Goal: Task Accomplishment & Management: Manage account settings

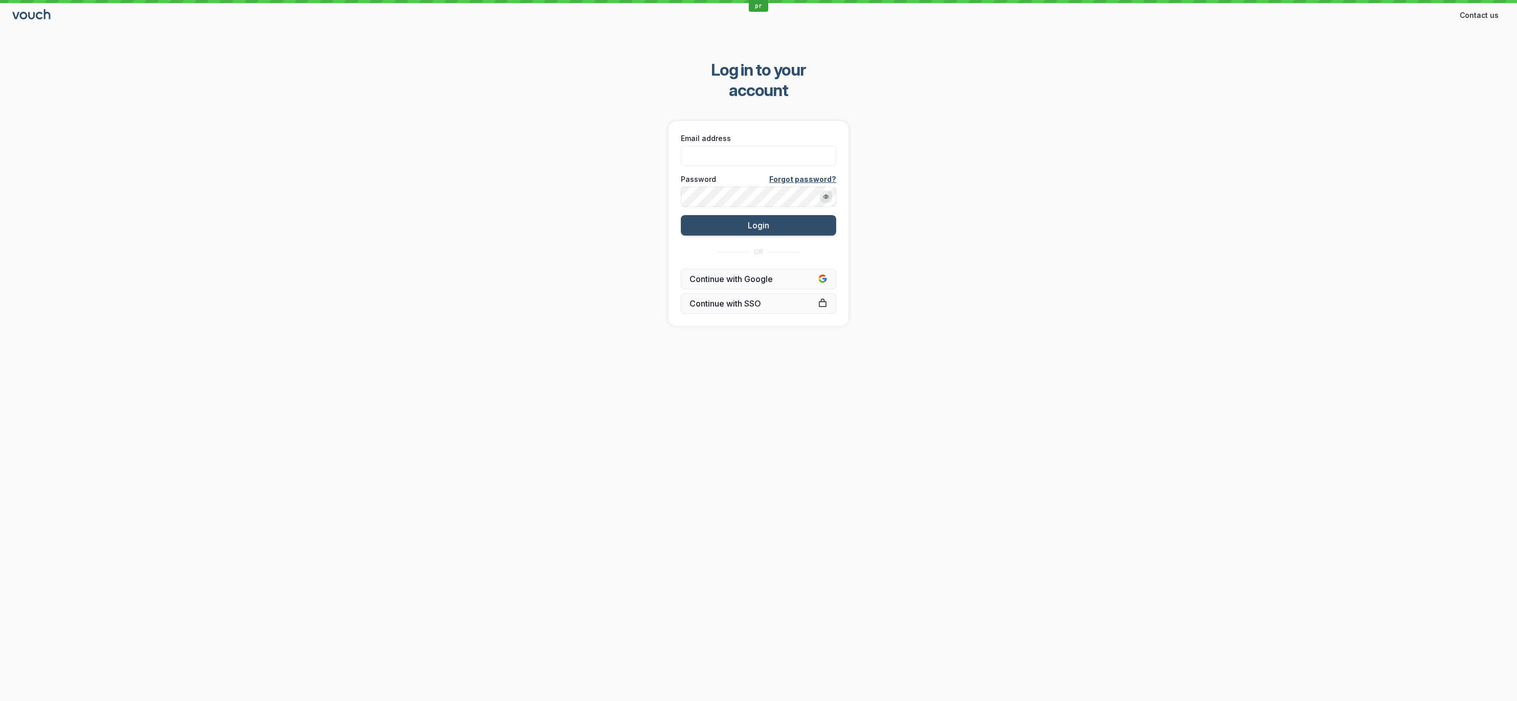
click at [1433, 145] on div "Log in to your account Email address Password Forgot password? Login OR Continu…" at bounding box center [758, 192] width 1517 height 299
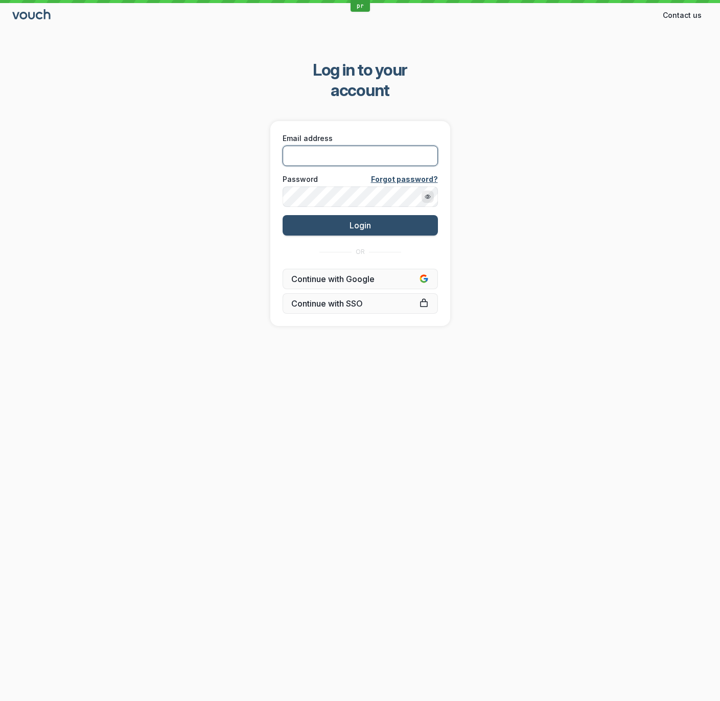
click at [383, 146] on input "Email address" at bounding box center [360, 156] width 155 height 20
click at [353, 146] on input "Email address" at bounding box center [360, 156] width 155 height 20
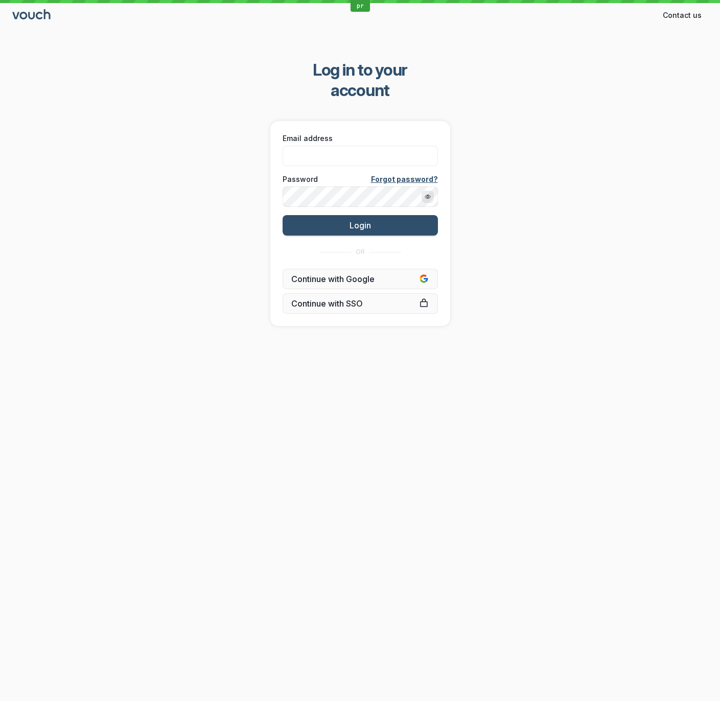
click at [580, 132] on div "Log in to your account Email address Password Forgot password? Login OR Continu…" at bounding box center [360, 192] width 720 height 299
click at [355, 146] on input "Email address" at bounding box center [360, 156] width 155 height 20
type input "[PERSON_NAME][EMAIL_ADDRESS][DOMAIN_NAME]"
click at [173, 168] on div "Log in to your account Email address [PERSON_NAME][EMAIL_ADDRESS][DOMAIN_NAME] …" at bounding box center [360, 192] width 720 height 299
click at [312, 215] on button "Login" at bounding box center [360, 225] width 155 height 20
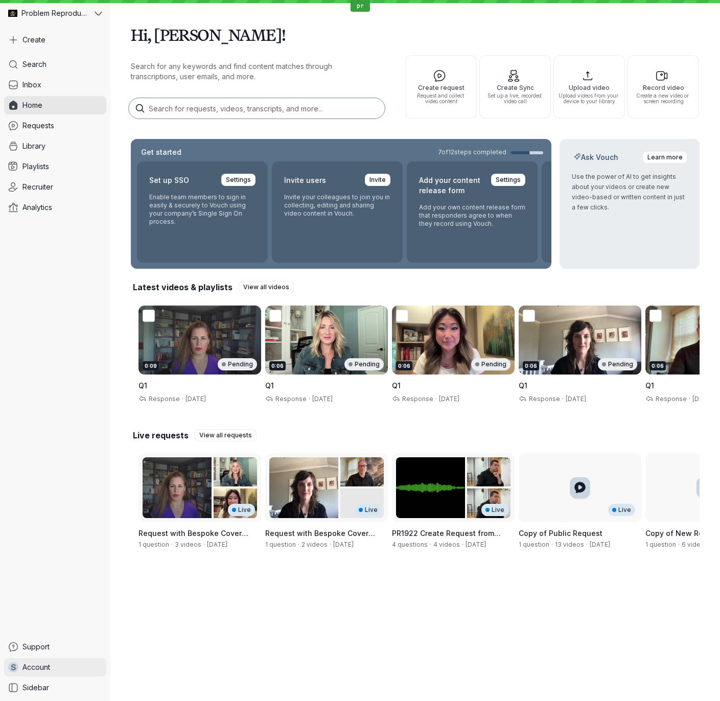
click at [35, 664] on span "Account" at bounding box center [36, 667] width 28 height 10
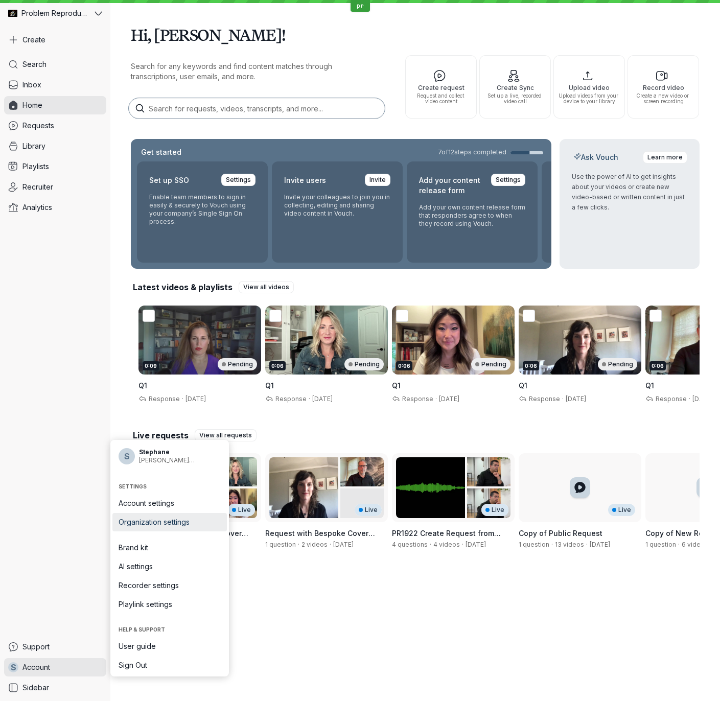
click at [170, 525] on span "Organization settings" at bounding box center [170, 522] width 102 height 10
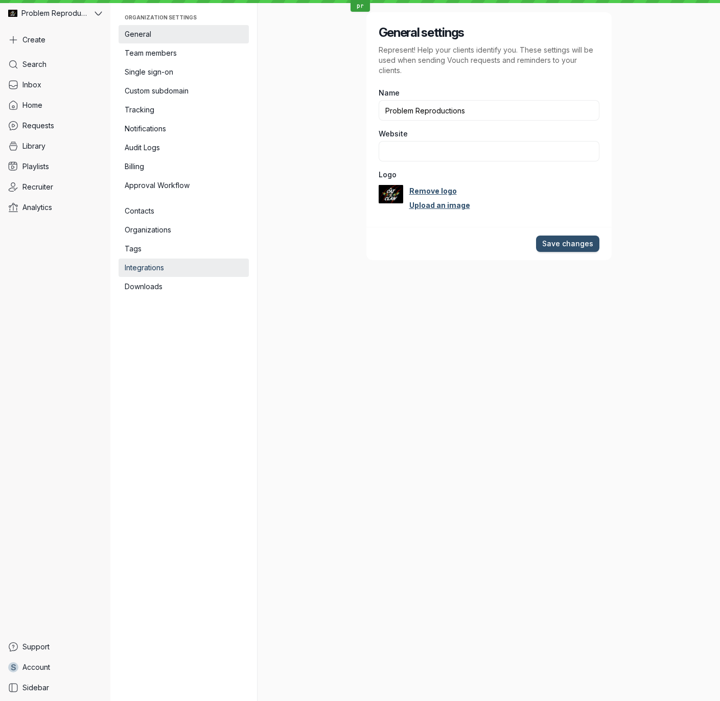
click at [165, 270] on span "Integrations" at bounding box center [184, 268] width 118 height 10
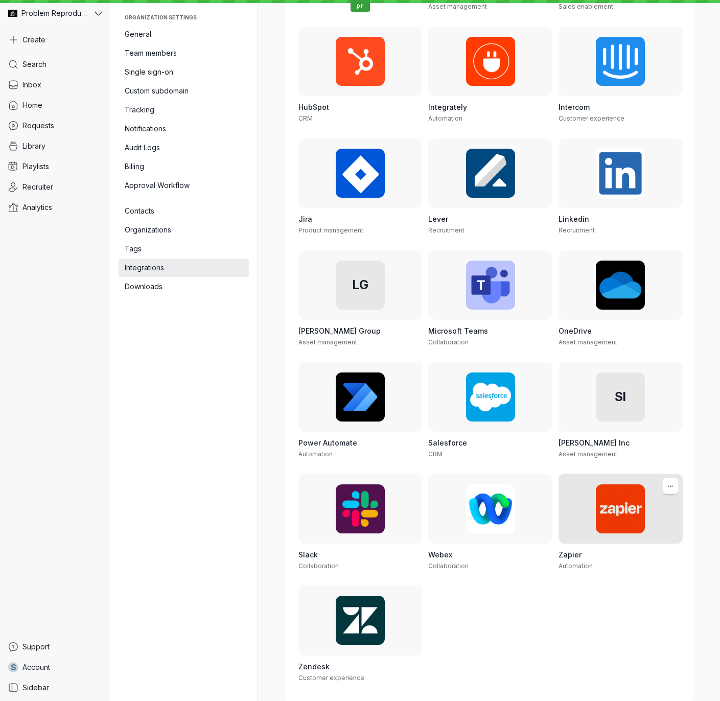
scroll to position [404, 0]
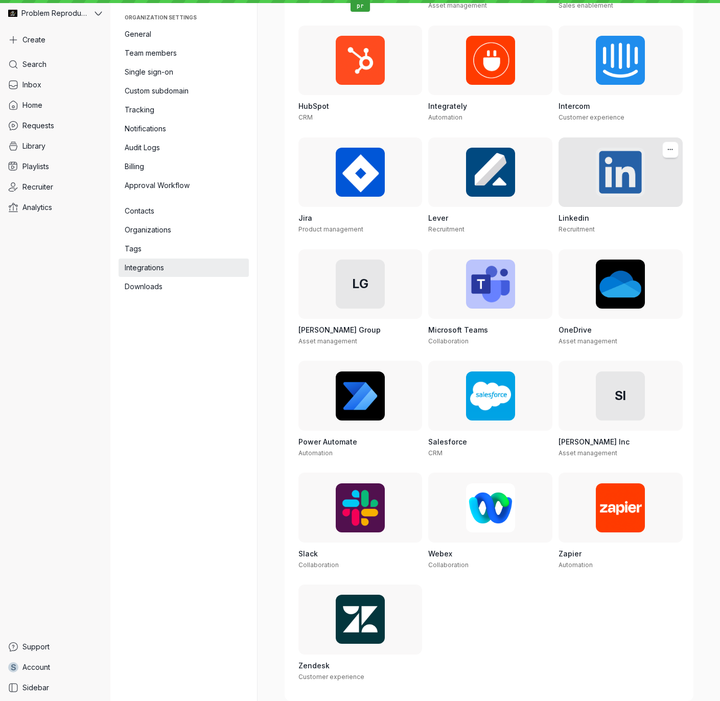
click at [627, 166] on div at bounding box center [621, 172] width 124 height 70
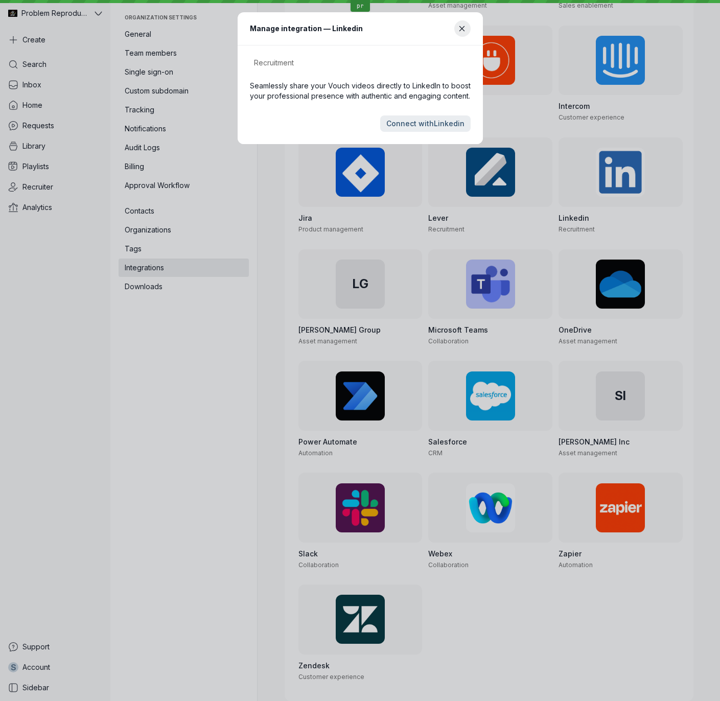
click at [614, 316] on div "Manage integration — Linkedin Recruitment Seamlessly share your Vouch videos di…" at bounding box center [360, 350] width 720 height 701
click at [468, 29] on button "Close modal" at bounding box center [462, 28] width 16 height 16
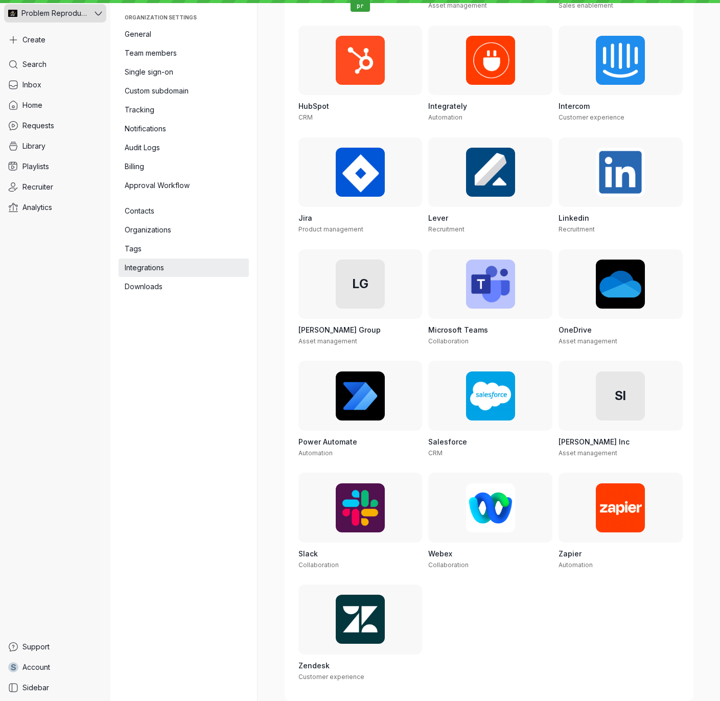
click at [61, 14] on span "Problem Reproductions" at bounding box center [53, 13] width 65 height 10
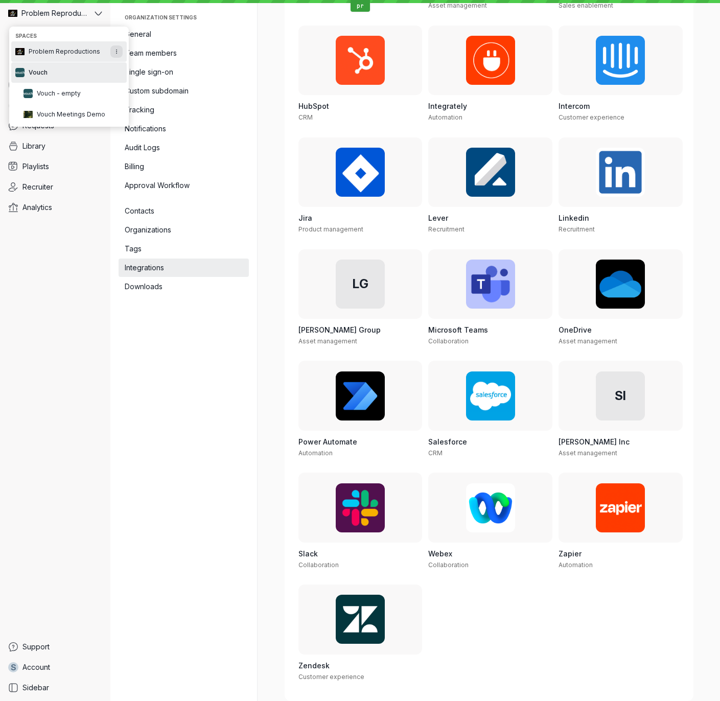
click at [62, 78] on button "Vouch" at bounding box center [68, 72] width 115 height 20
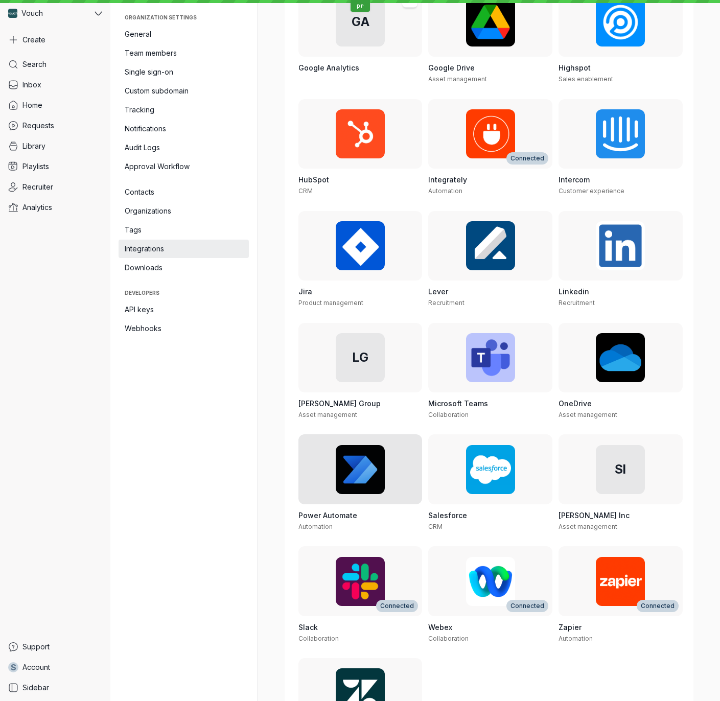
scroll to position [404, 0]
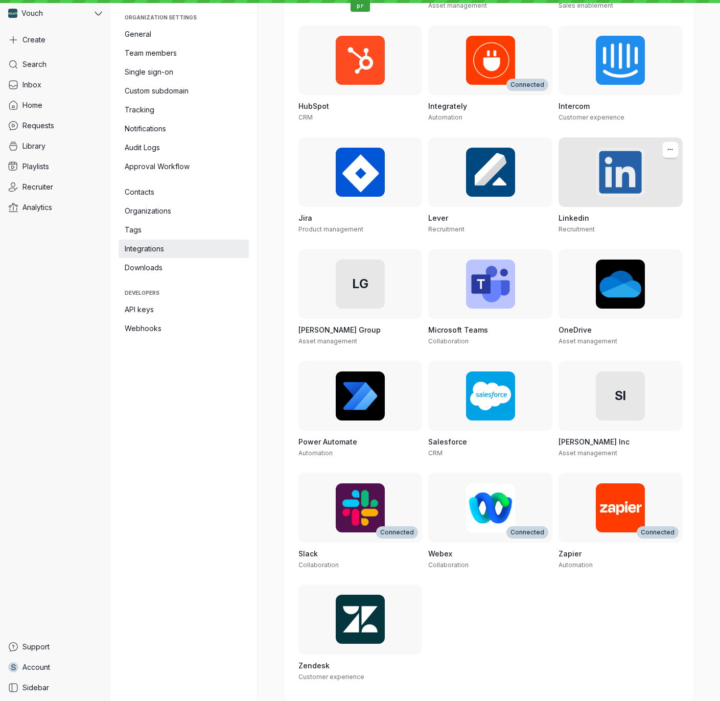
click at [626, 192] on div at bounding box center [621, 172] width 124 height 70
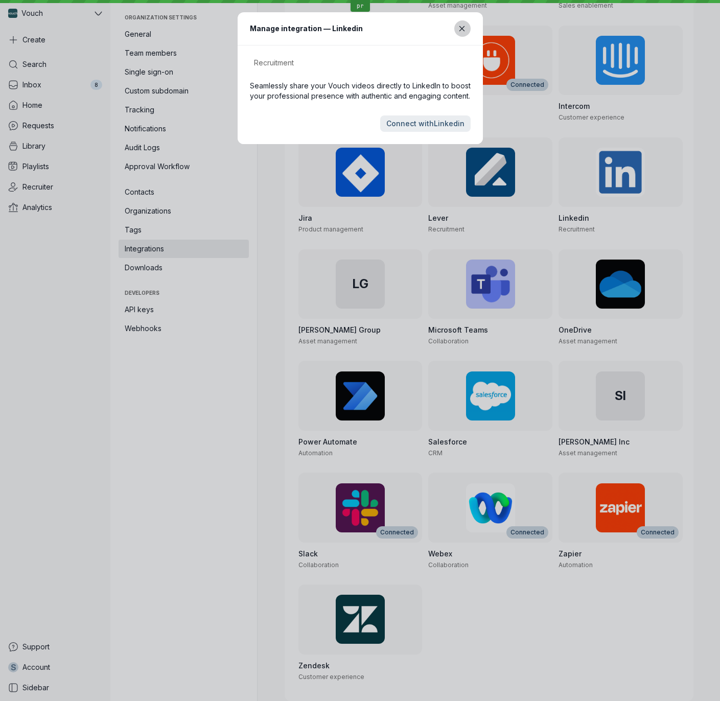
click at [467, 26] on button "Close modal" at bounding box center [462, 28] width 16 height 16
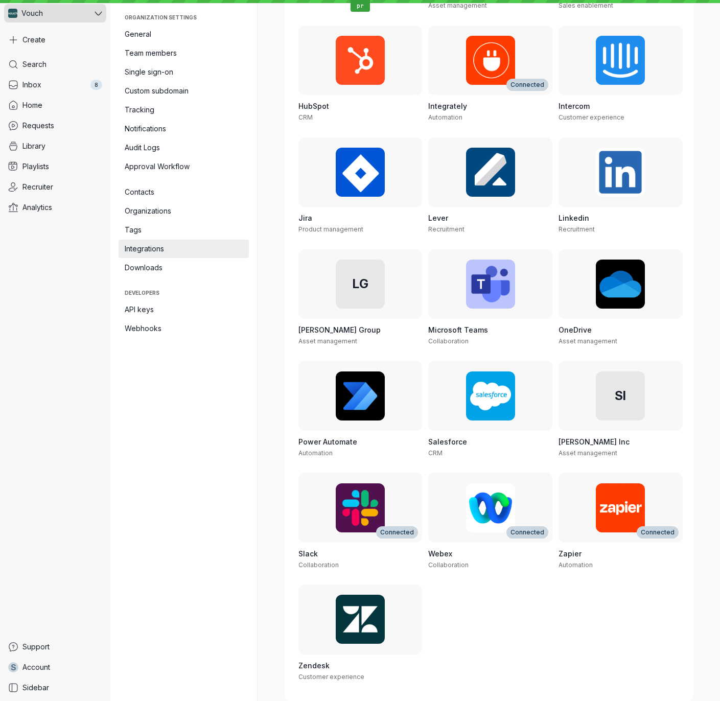
click at [86, 14] on div "Vouch" at bounding box center [48, 13] width 88 height 18
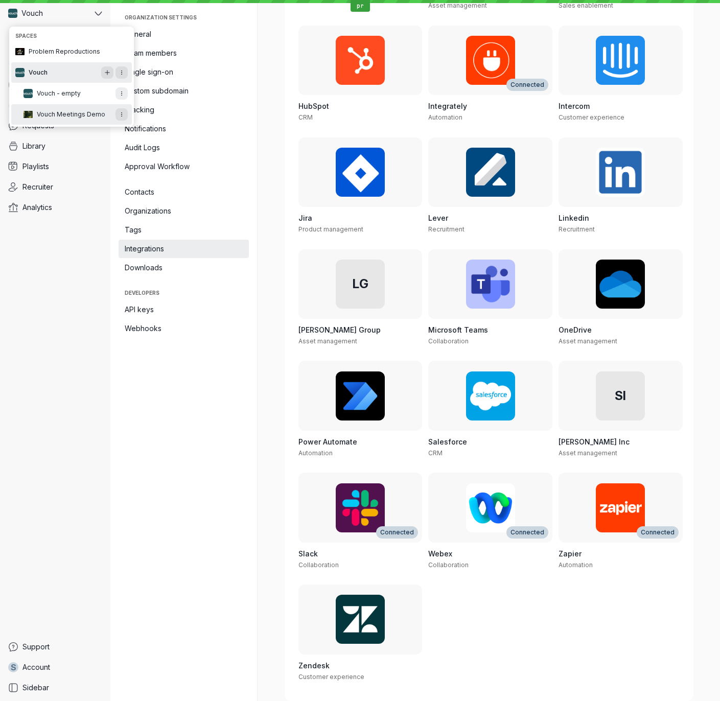
click at [63, 112] on span "Vouch Meetings Demo" at bounding box center [71, 114] width 68 height 8
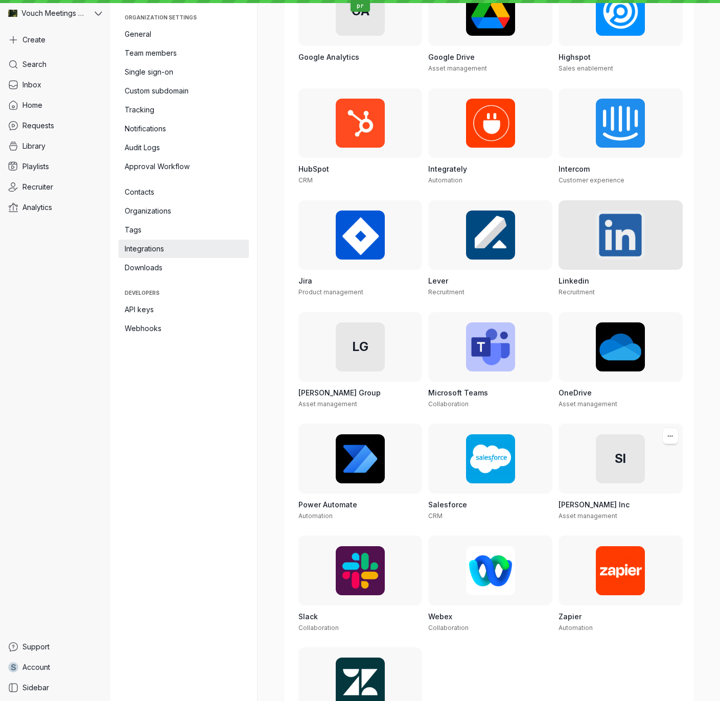
scroll to position [399, 0]
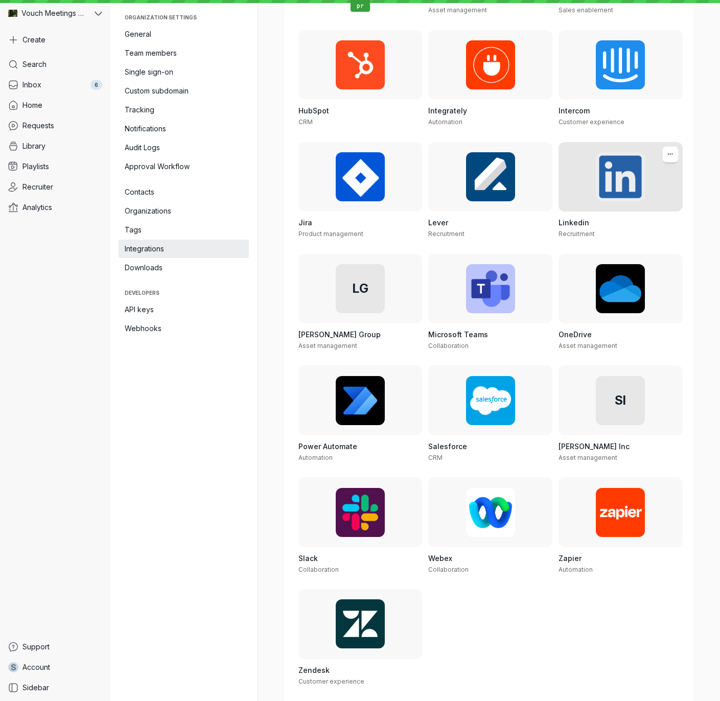
click at [580, 161] on div at bounding box center [621, 177] width 124 height 70
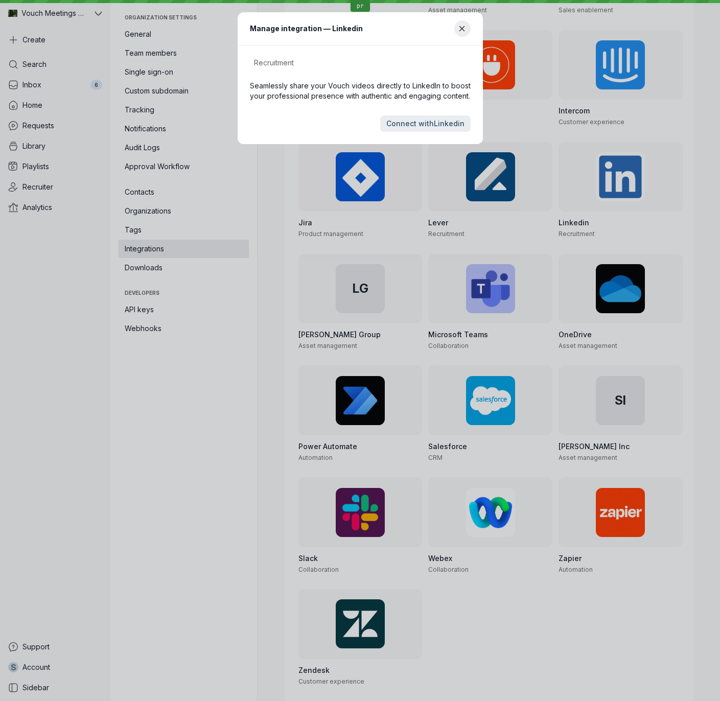
click at [387, 66] on div "Recruitment" at bounding box center [360, 63] width 221 height 11
click at [457, 27] on button "Close modal" at bounding box center [462, 28] width 16 height 16
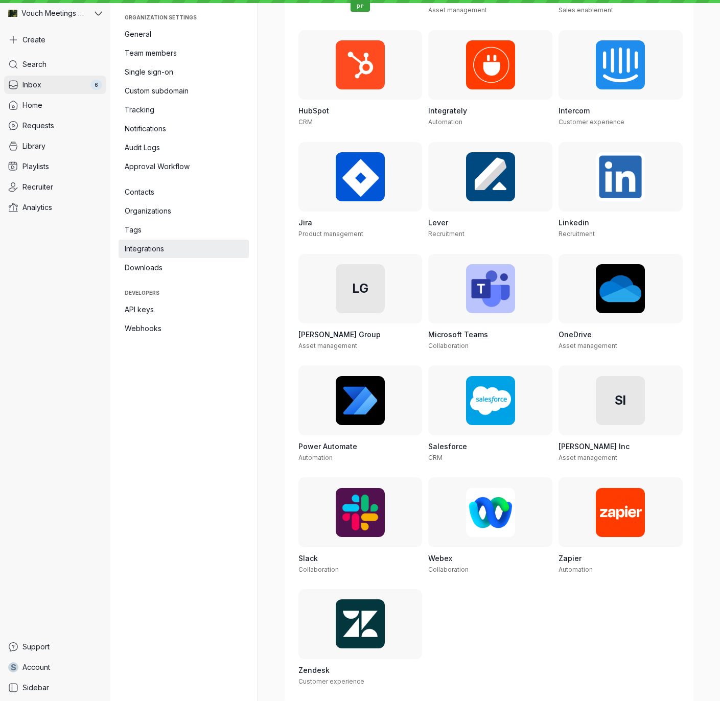
click at [74, 81] on link "Inbox 6" at bounding box center [55, 85] width 102 height 18
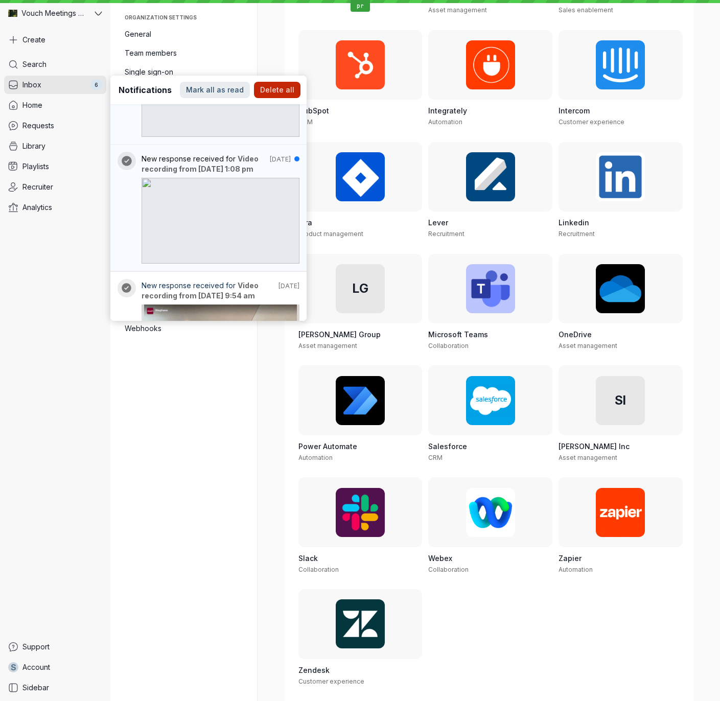
scroll to position [508, 0]
click at [218, 454] on nav "Organization settings General Team members Single sign-on Custom subdomain Trac…" at bounding box center [183, 350] width 147 height 701
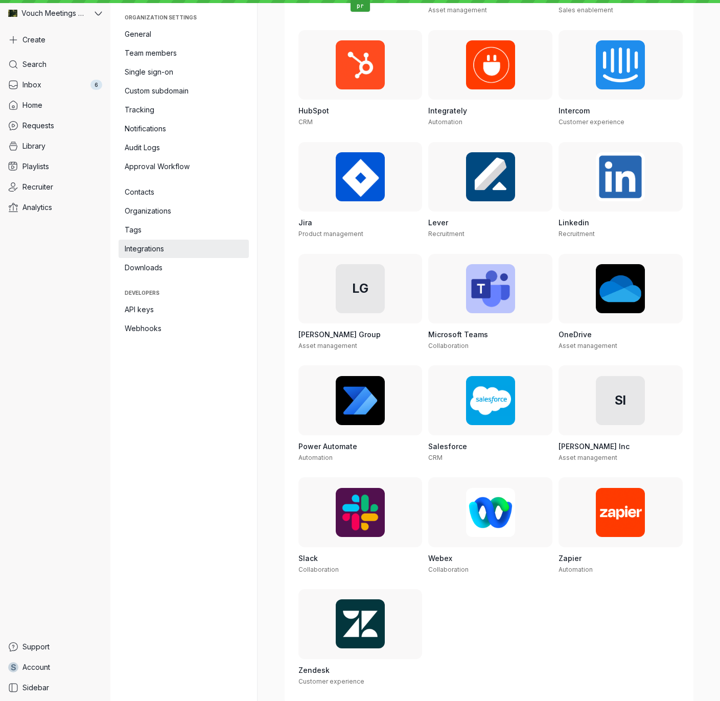
click at [150, 393] on nav "Organization settings General Team members Single sign-on Custom subdomain Trac…" at bounding box center [183, 350] width 147 height 701
click at [51, 300] on div "Search Inbox 6 Home Requests Library Playlists Recruiter Analytics" at bounding box center [55, 344] width 102 height 578
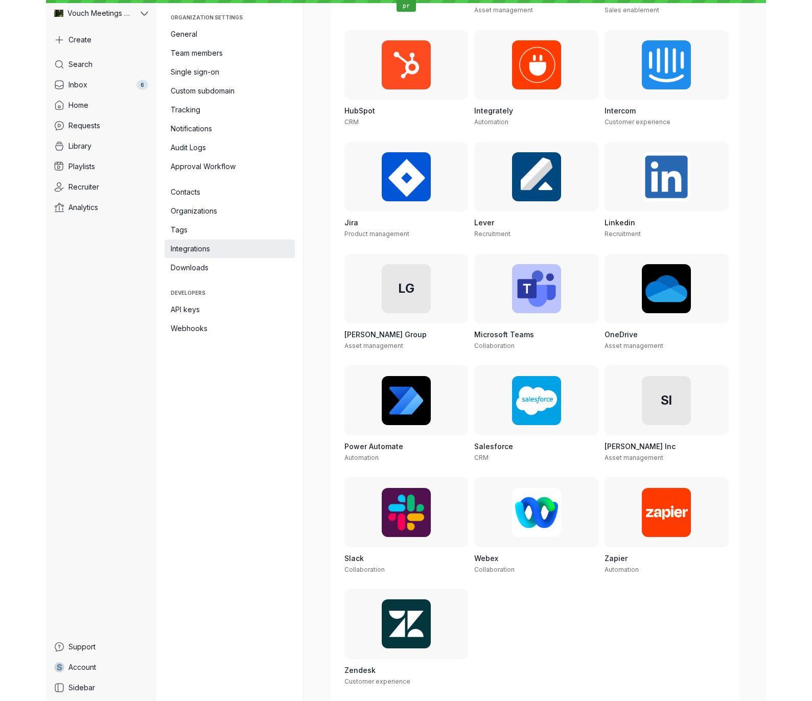
scroll to position [404, 0]
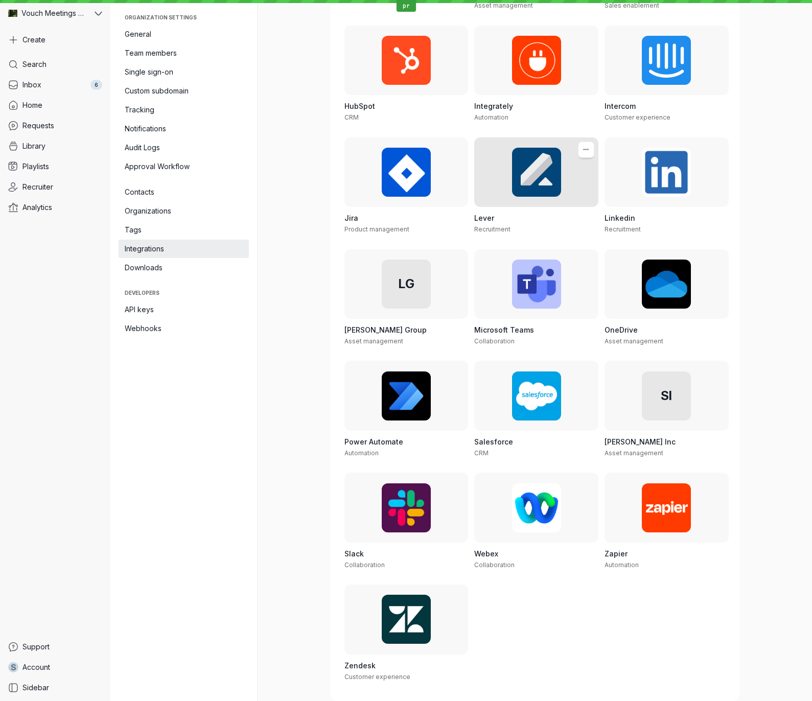
click at [586, 200] on div at bounding box center [536, 172] width 124 height 70
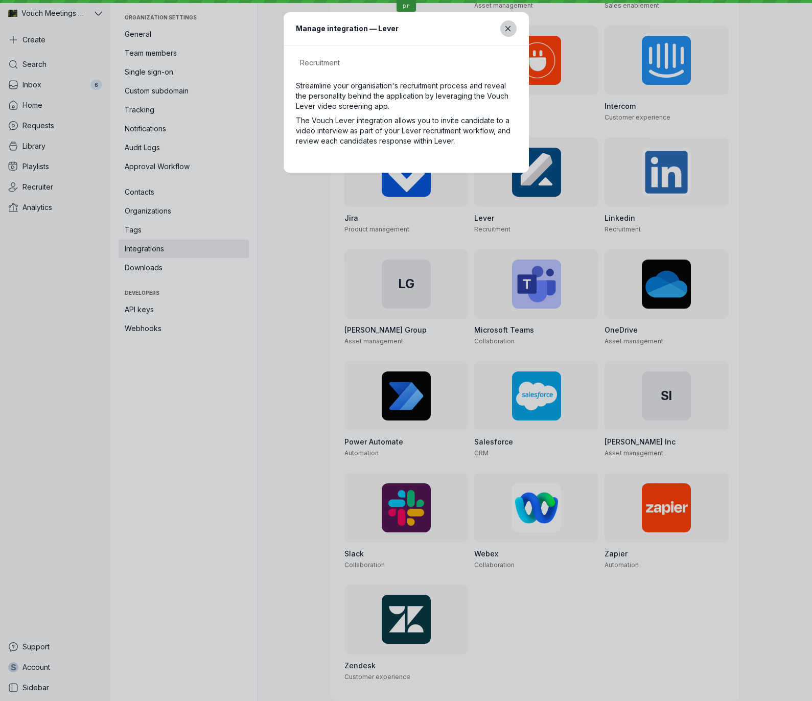
click at [513, 28] on button "Close modal" at bounding box center [508, 28] width 16 height 16
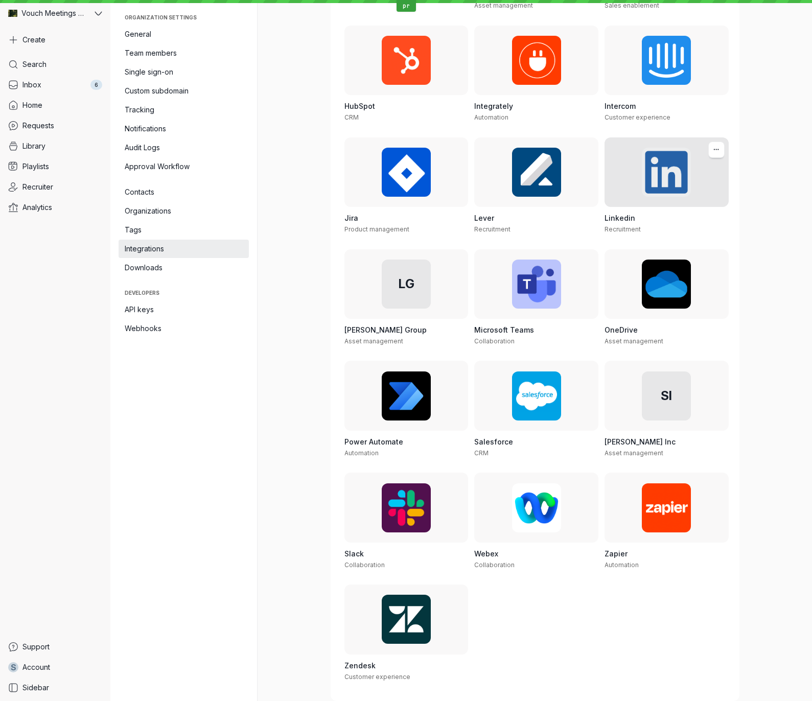
click at [609, 165] on div at bounding box center [667, 172] width 124 height 70
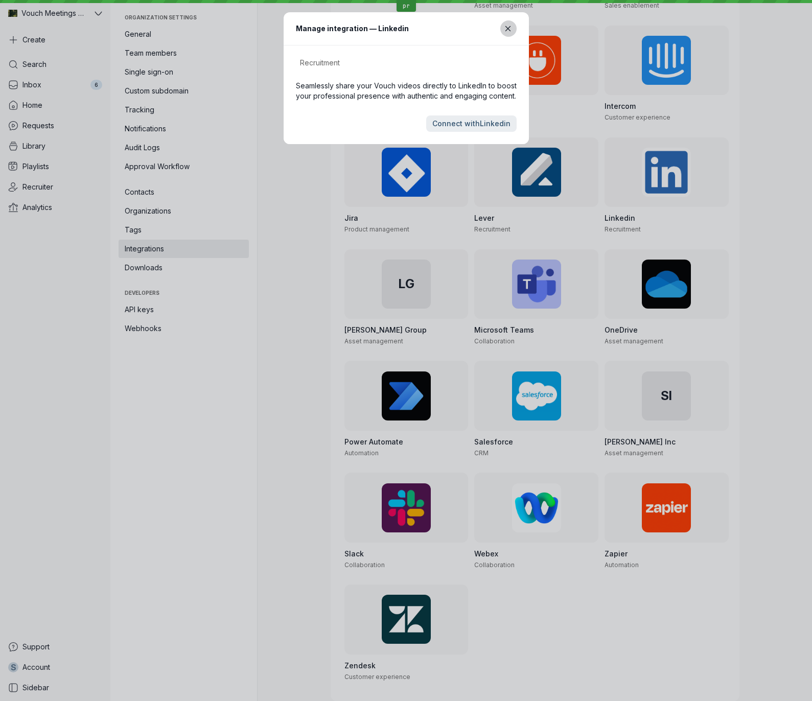
click at [502, 30] on button "Close modal" at bounding box center [508, 28] width 16 height 16
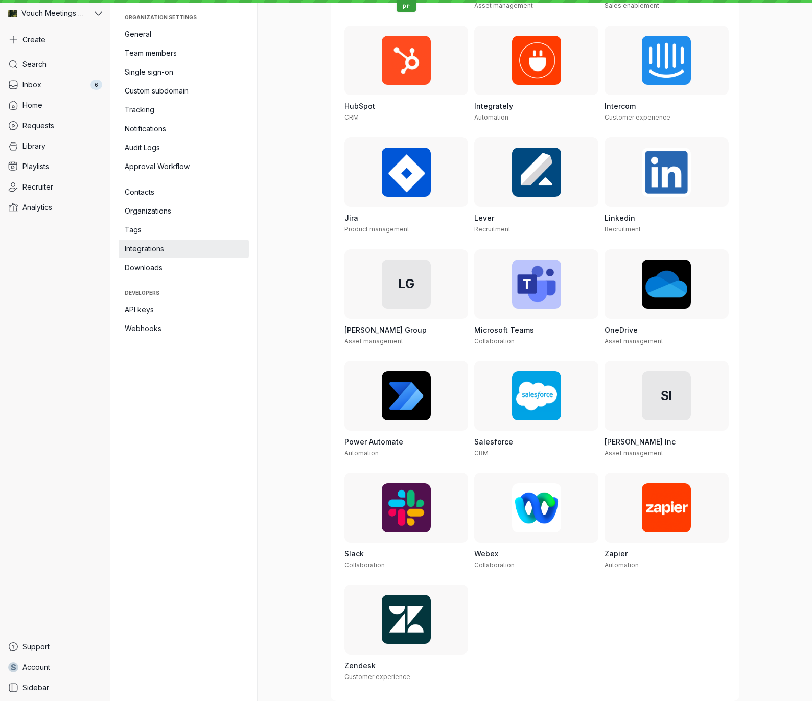
click at [559, 301] on div at bounding box center [536, 284] width 124 height 70
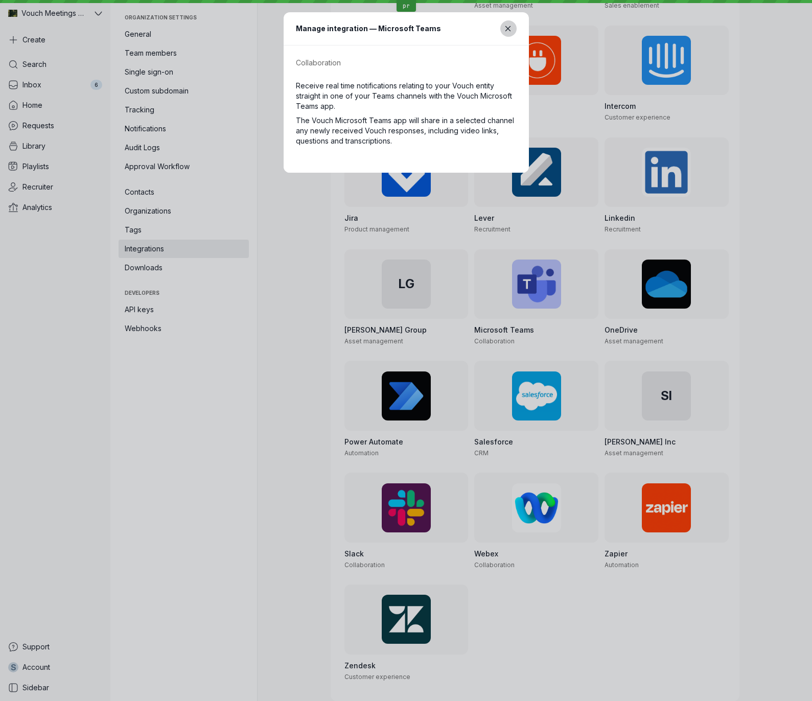
click at [507, 31] on icon "Close modal" at bounding box center [508, 29] width 9 height 9
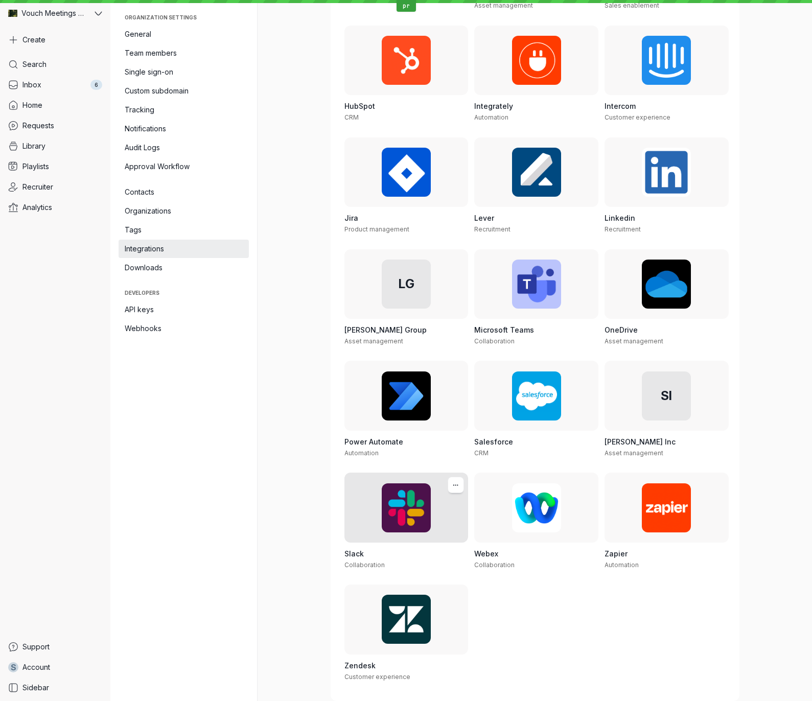
click at [422, 488] on div at bounding box center [406, 507] width 124 height 69
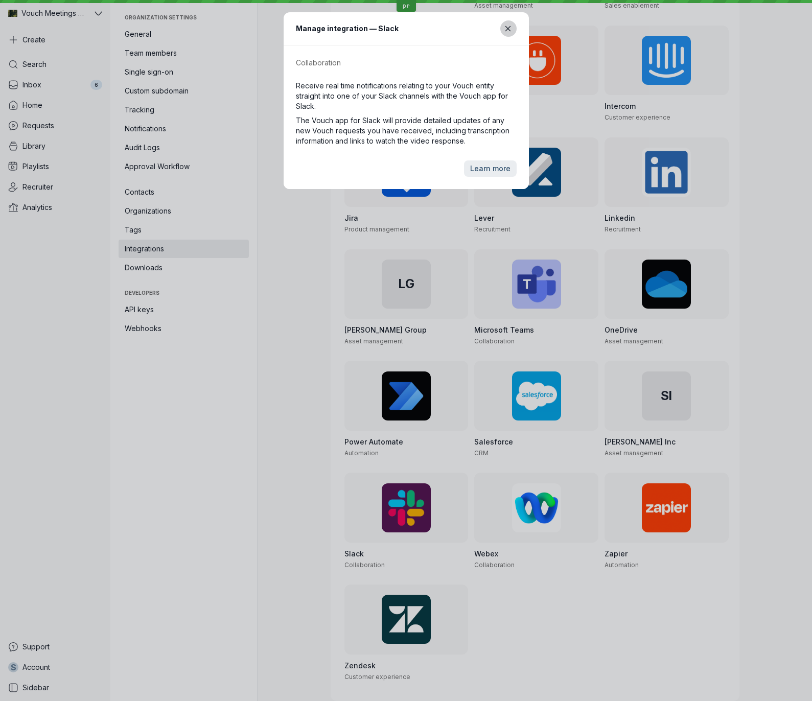
click at [500, 27] on button "Close modal" at bounding box center [508, 28] width 16 height 16
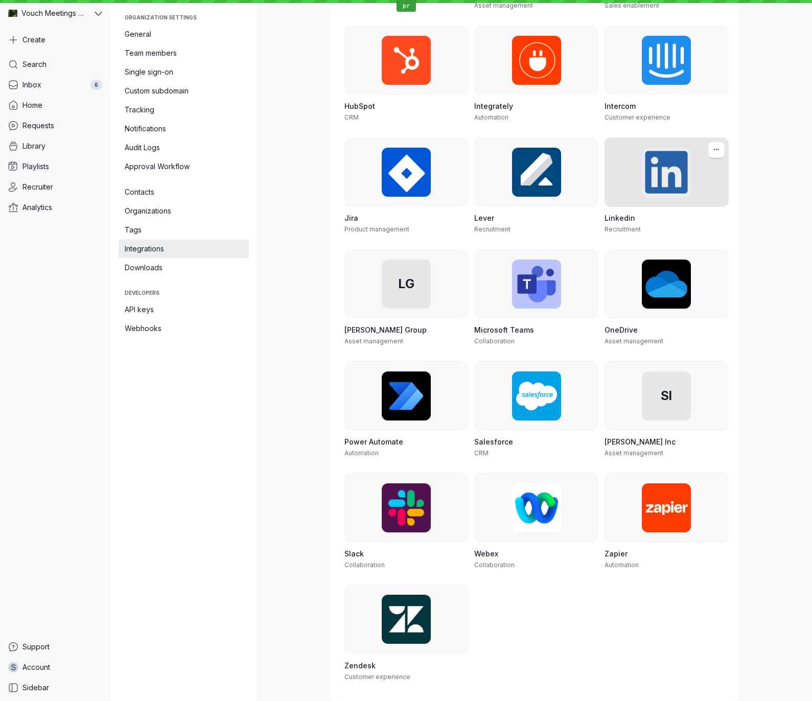
click at [634, 166] on div at bounding box center [667, 172] width 124 height 70
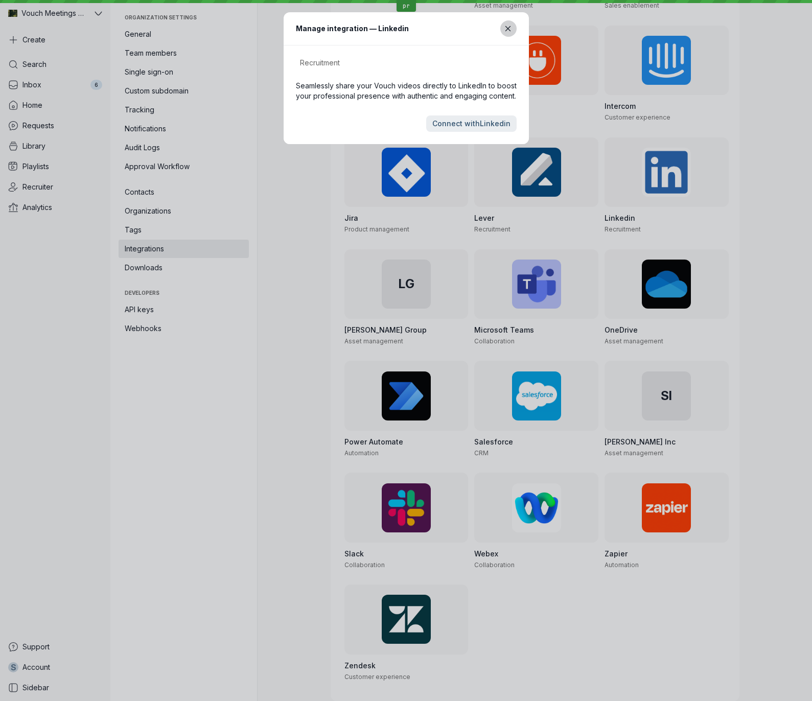
click at [507, 29] on icon "Close modal" at bounding box center [508, 29] width 9 height 9
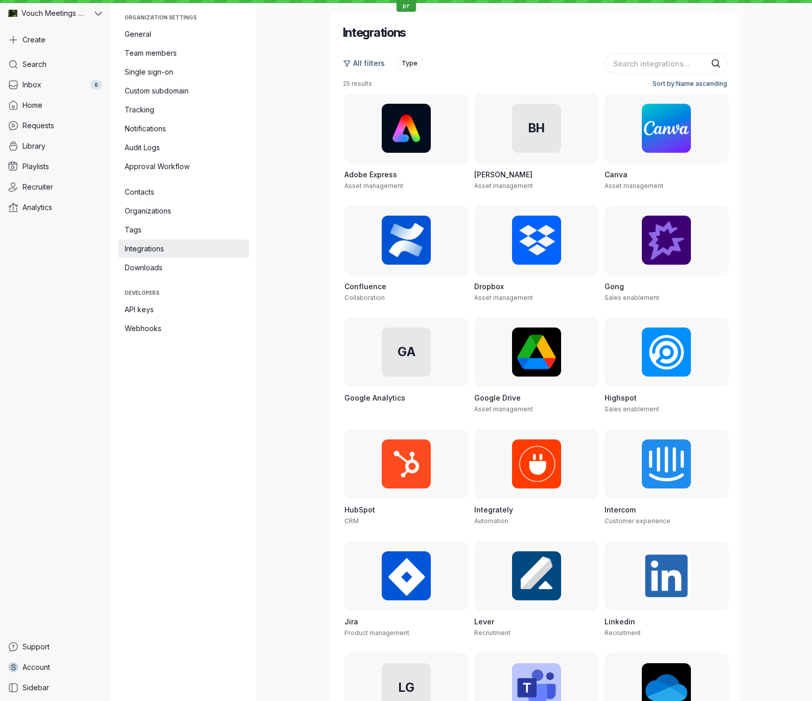
click at [772, 393] on div "Integrations All filters Type 25 results Sort by: Name ascending Adobe Express …" at bounding box center [535, 350] width 554 height 701
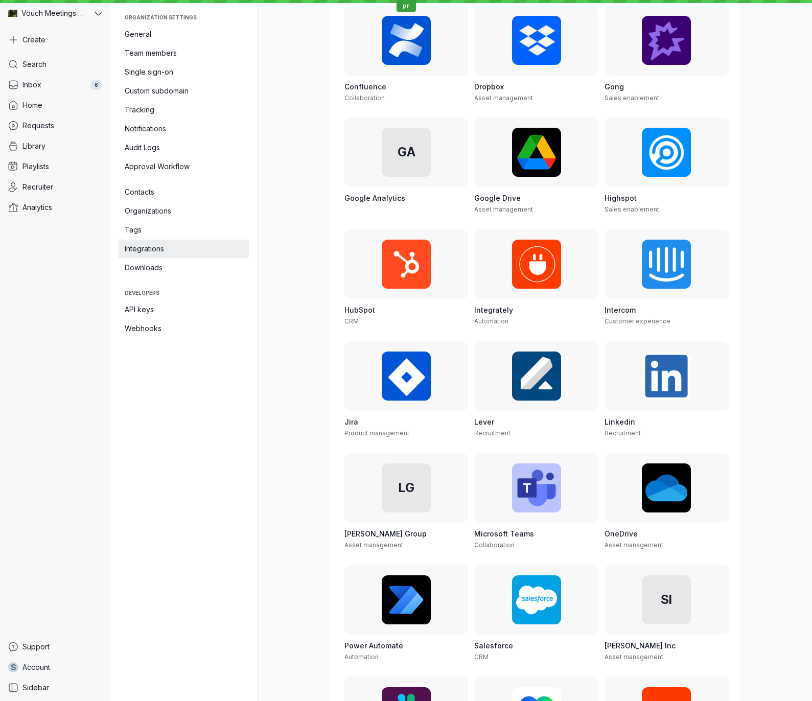
scroll to position [404, 0]
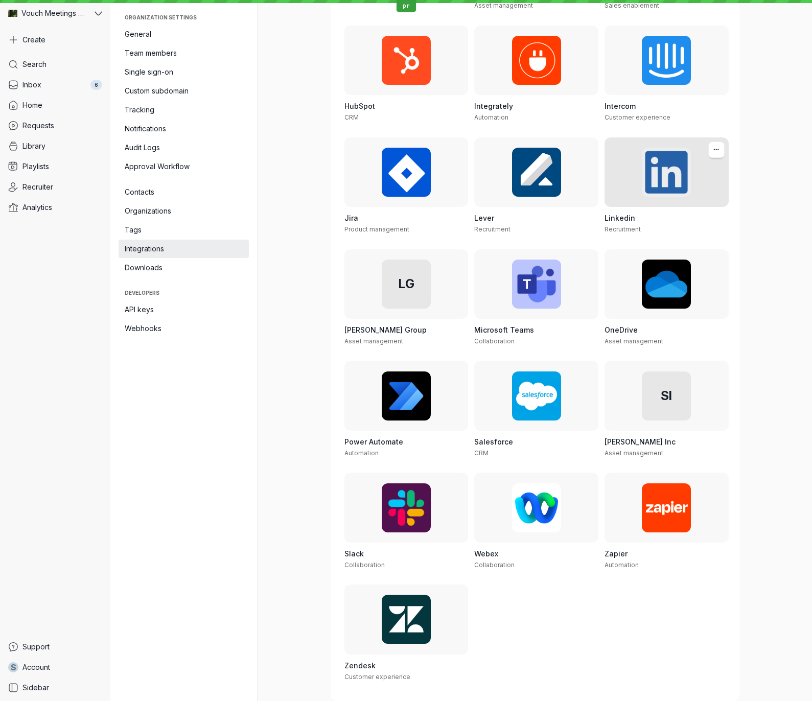
click at [651, 199] on div at bounding box center [667, 172] width 124 height 70
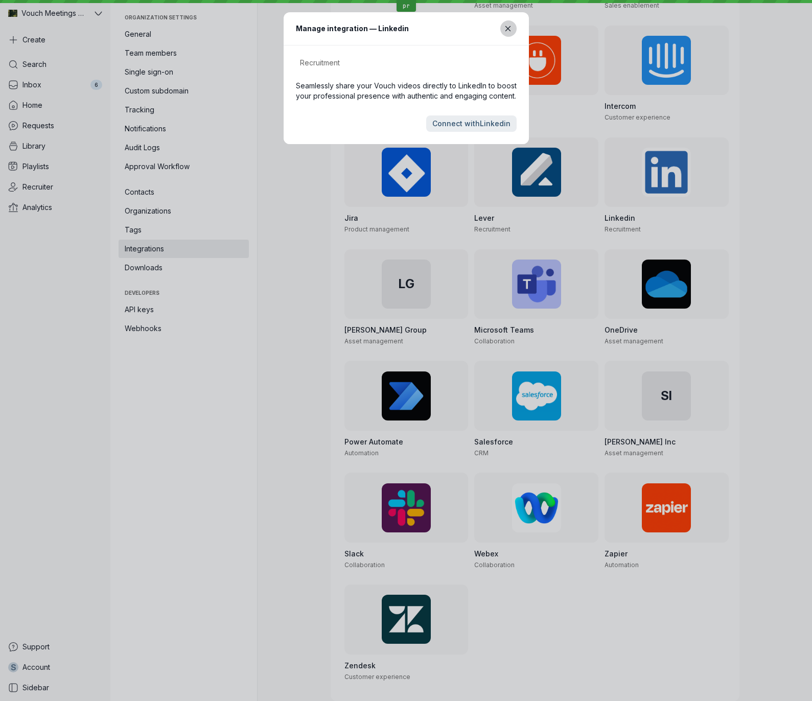
click at [510, 33] on button "Close modal" at bounding box center [508, 28] width 16 height 16
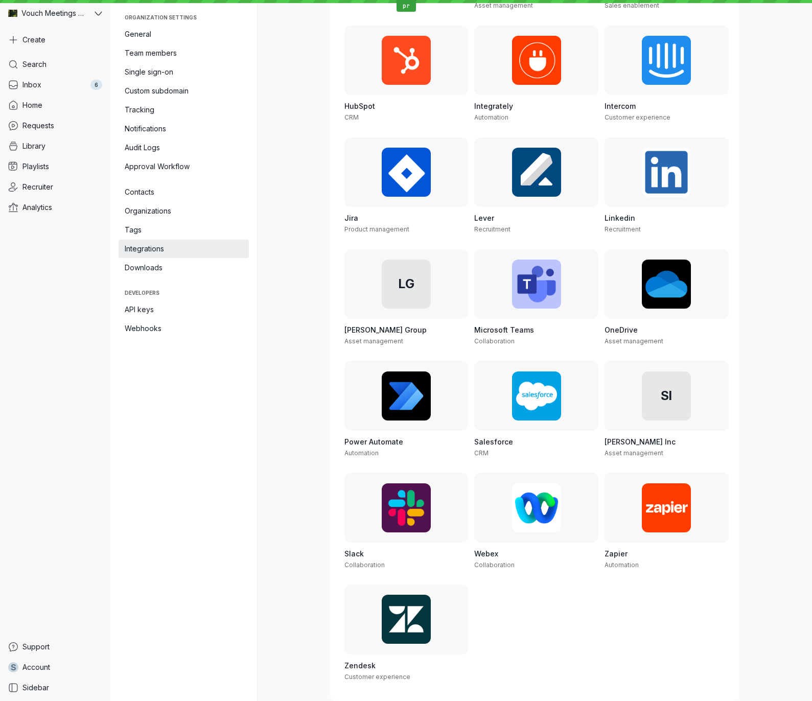
click at [208, 449] on nav "Organization settings General Team members Single sign-on Custom subdomain Trac…" at bounding box center [183, 350] width 147 height 701
click at [207, 449] on nav "Organization settings General Team members Single sign-on Custom subdomain Trac…" at bounding box center [183, 350] width 147 height 701
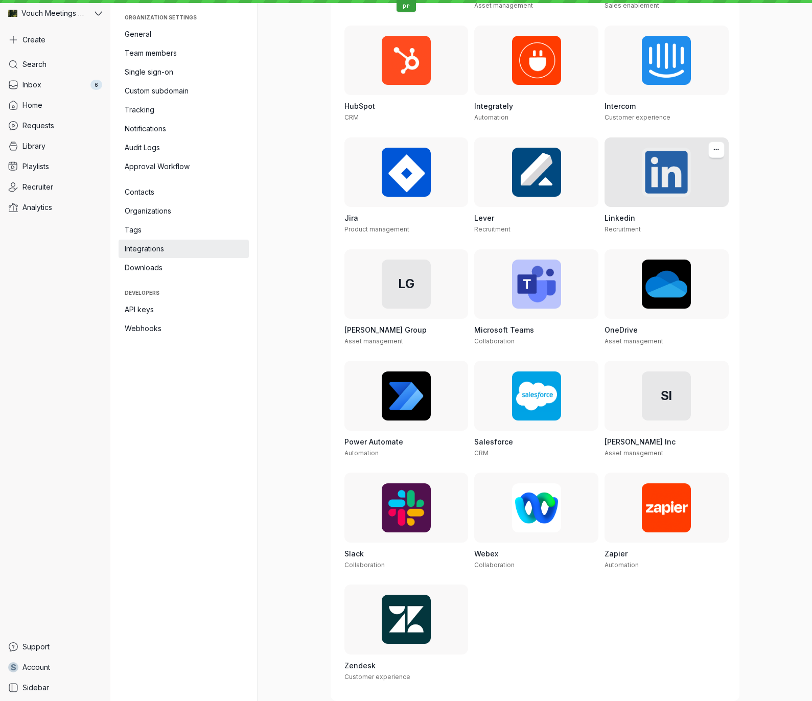
click at [638, 201] on div at bounding box center [667, 172] width 124 height 70
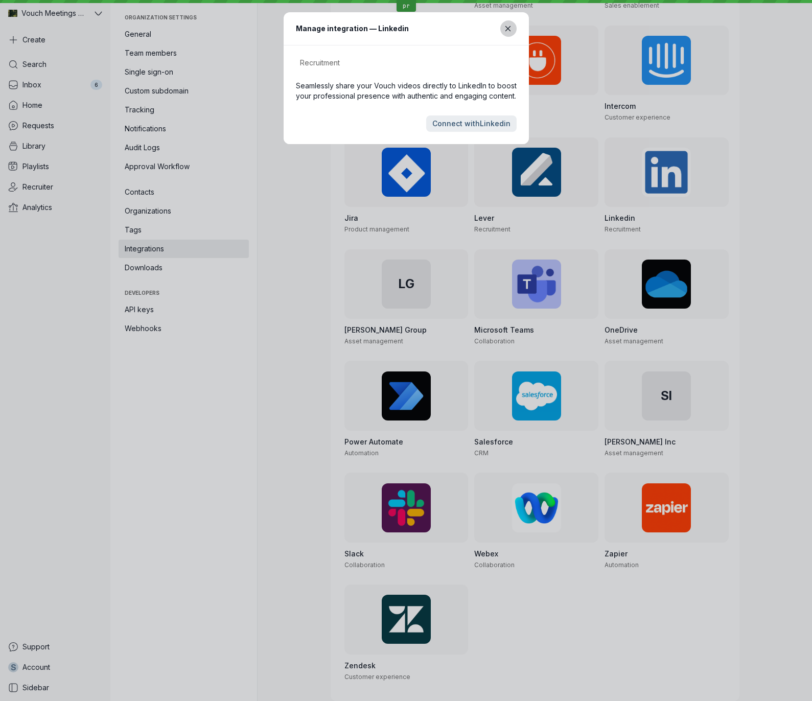
click at [503, 33] on button "Close modal" at bounding box center [508, 28] width 16 height 16
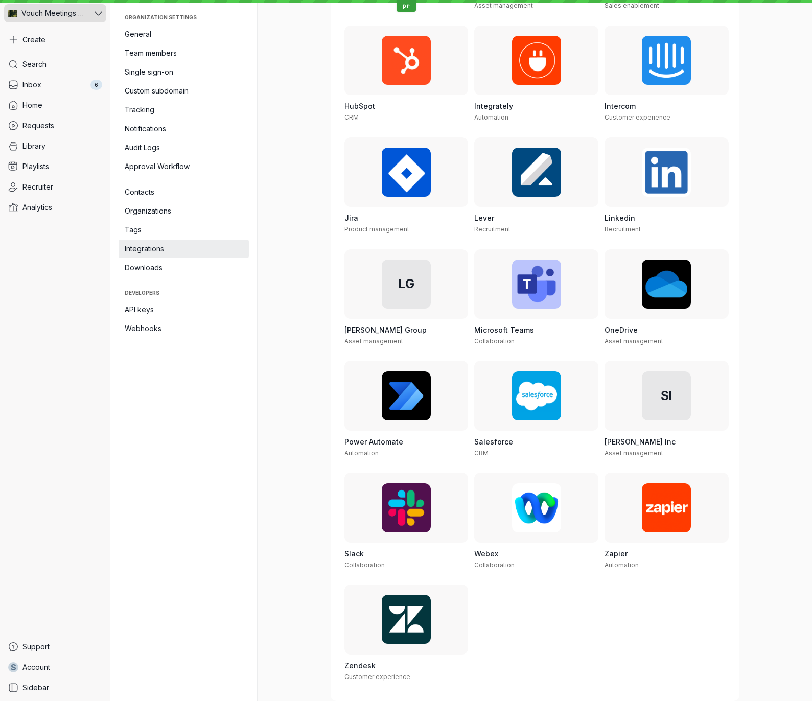
click at [54, 15] on span "Vouch Meetings Demo" at bounding box center [53, 13] width 65 height 10
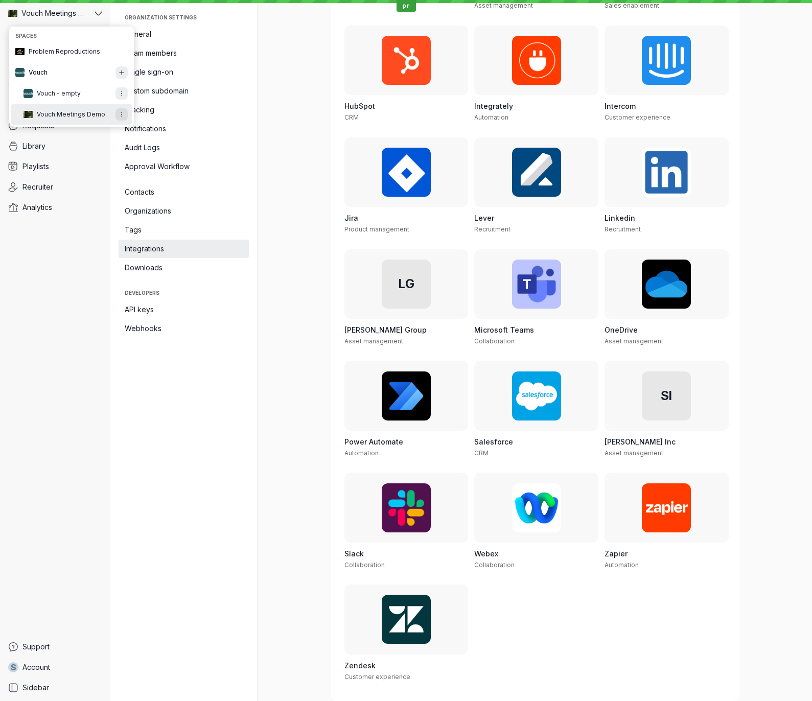
click at [82, 250] on div "Search Inbox 6 Home Requests Library Playlists Recruiter Analytics" at bounding box center [55, 344] width 102 height 578
click at [47, 189] on span "Recruiter" at bounding box center [37, 187] width 31 height 10
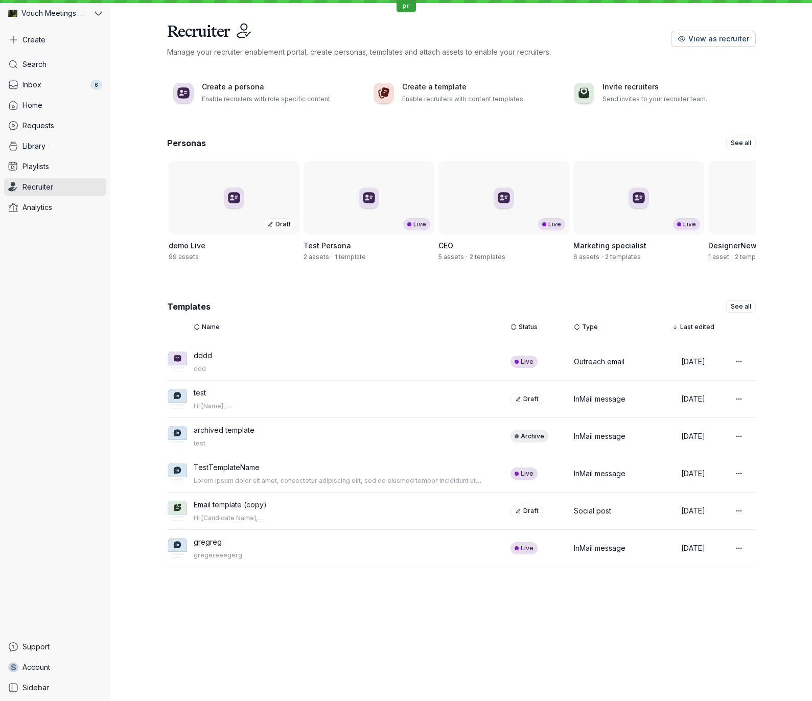
click at [705, 48] on div "Recruiter Manage your recruiter enablement portal, create personas, templates a…" at bounding box center [461, 38] width 589 height 37
click at [707, 45] on button "View as recruiter" at bounding box center [713, 39] width 85 height 16
click at [793, 316] on div "Personas See all Draft demo Live 99 assets Live Test Persona 2 assets · 1 templ…" at bounding box center [461, 361] width 702 height 465
click at [584, 27] on div "Recruiter" at bounding box center [419, 30] width 504 height 20
click at [587, 609] on div "Recruiter Manage your recruiter enablement portal, create personas, templates a…" at bounding box center [461, 350] width 702 height 701
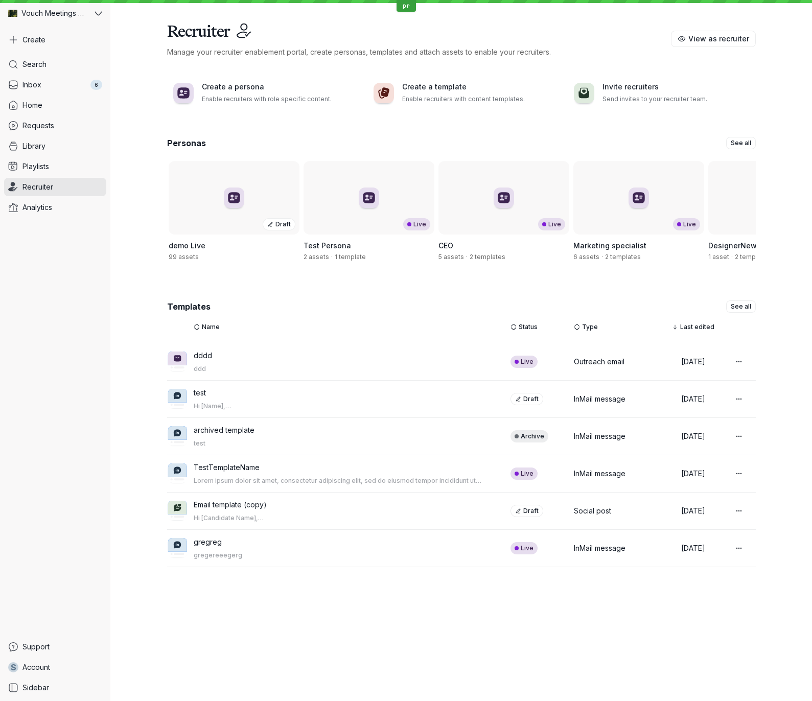
click at [611, 46] on div "Recruiter Manage your recruiter enablement portal, create personas, templates a…" at bounding box center [419, 38] width 504 height 37
